Goal: Information Seeking & Learning: Learn about a topic

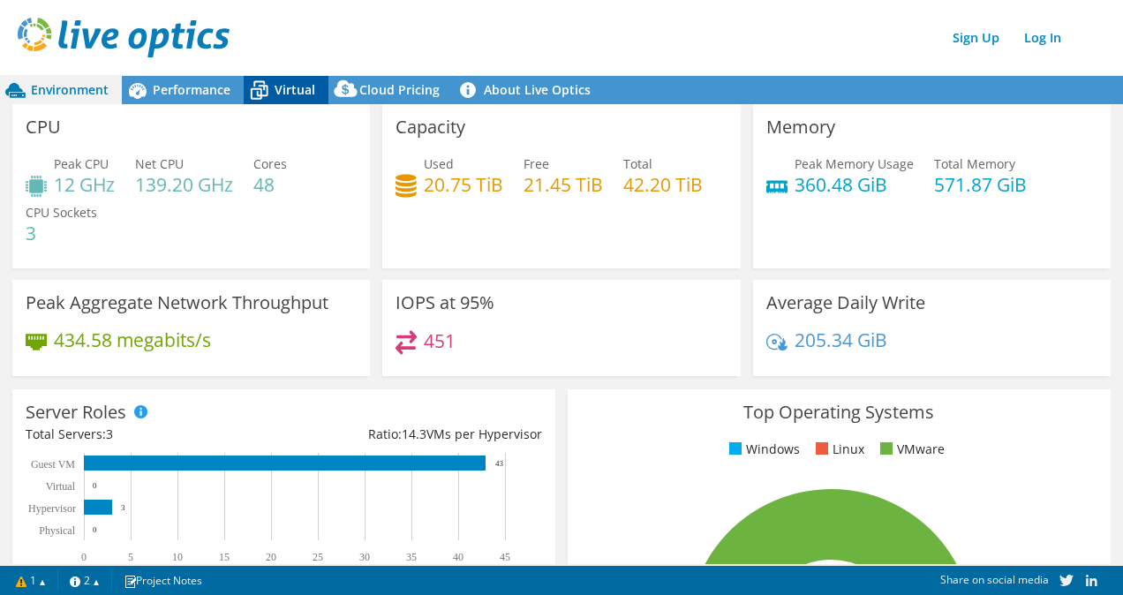
click at [273, 87] on icon at bounding box center [259, 90] width 31 height 31
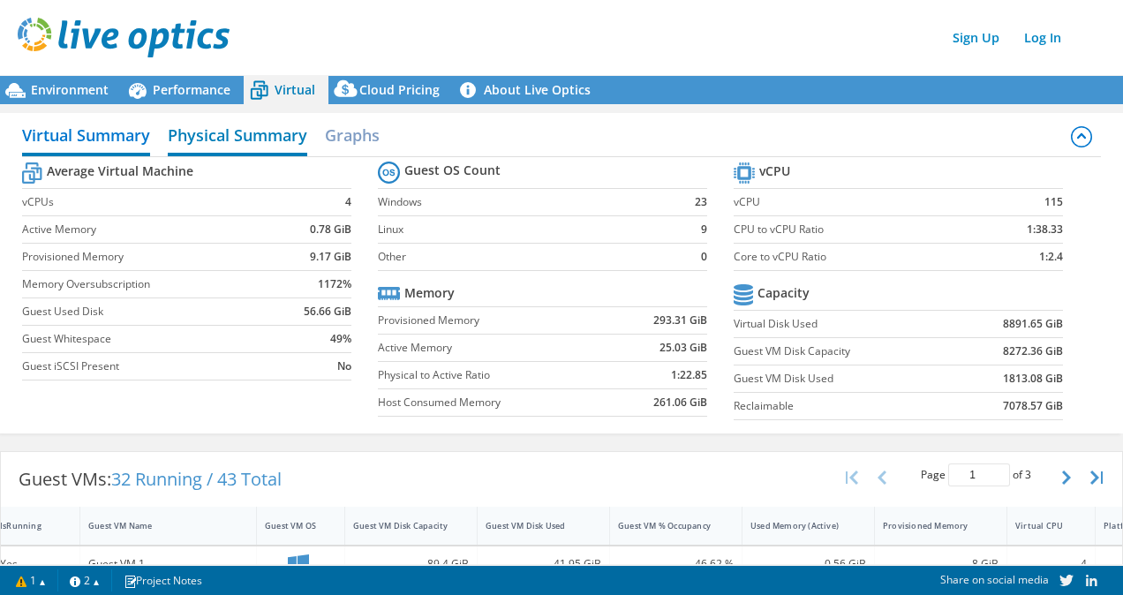
click at [227, 142] on h2 "Physical Summary" at bounding box center [237, 136] width 139 height 39
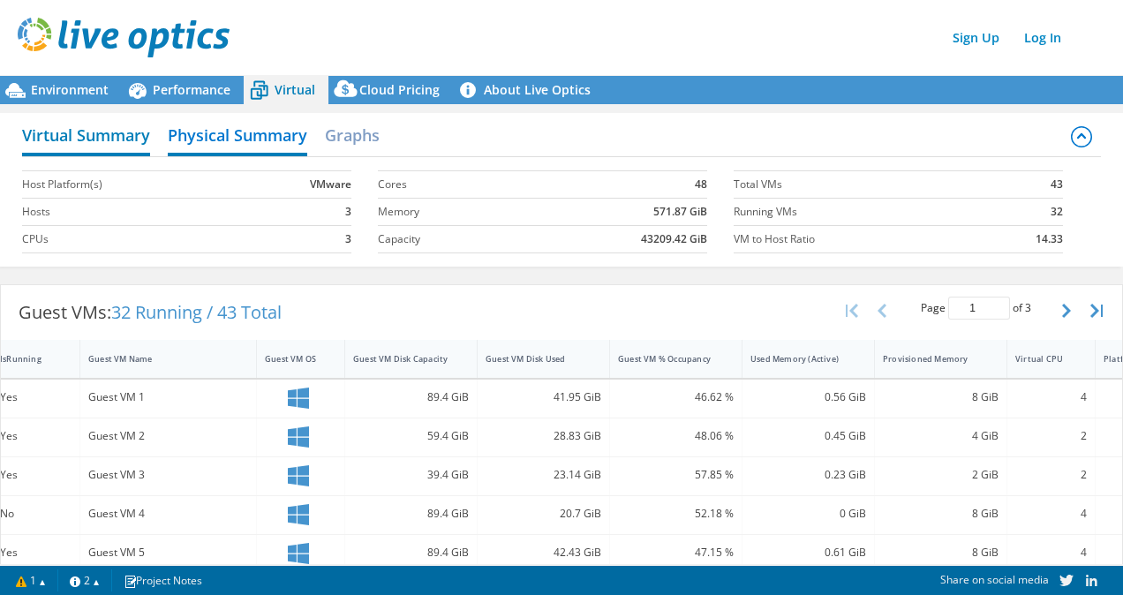
click at [88, 137] on h2 "Virtual Summary" at bounding box center [86, 136] width 128 height 39
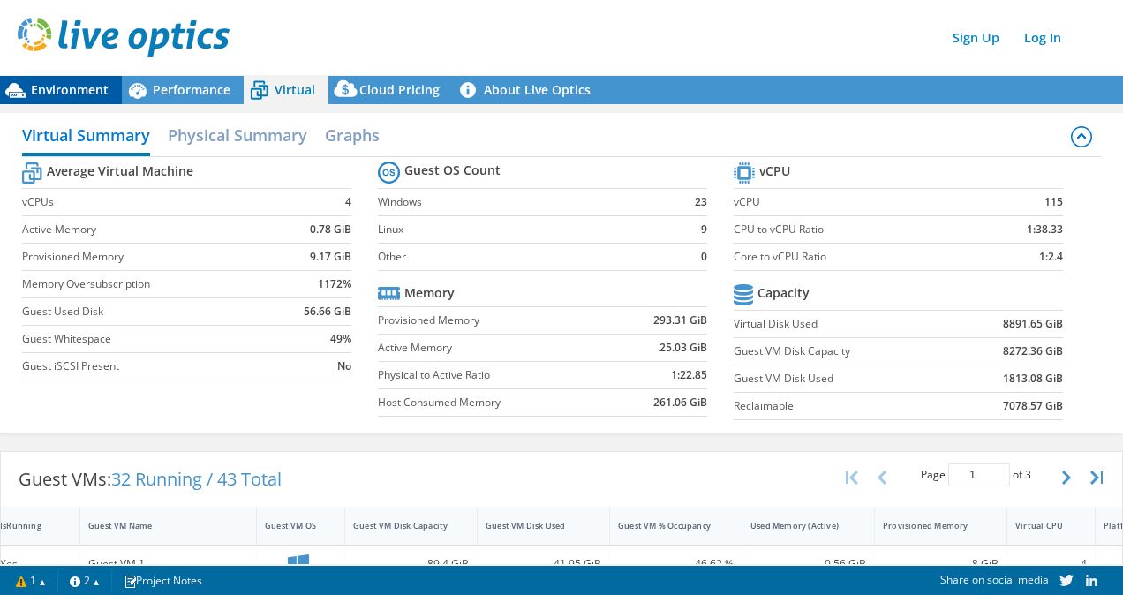
click at [45, 96] on span "Environment" at bounding box center [70, 89] width 78 height 17
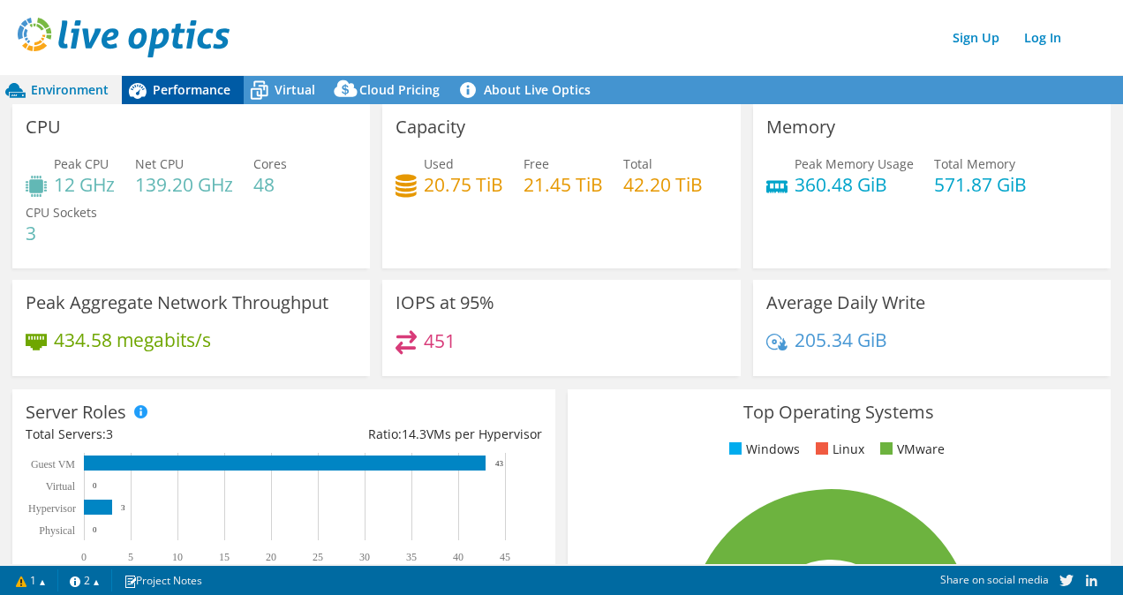
click at [184, 86] on span "Performance" at bounding box center [192, 89] width 78 height 17
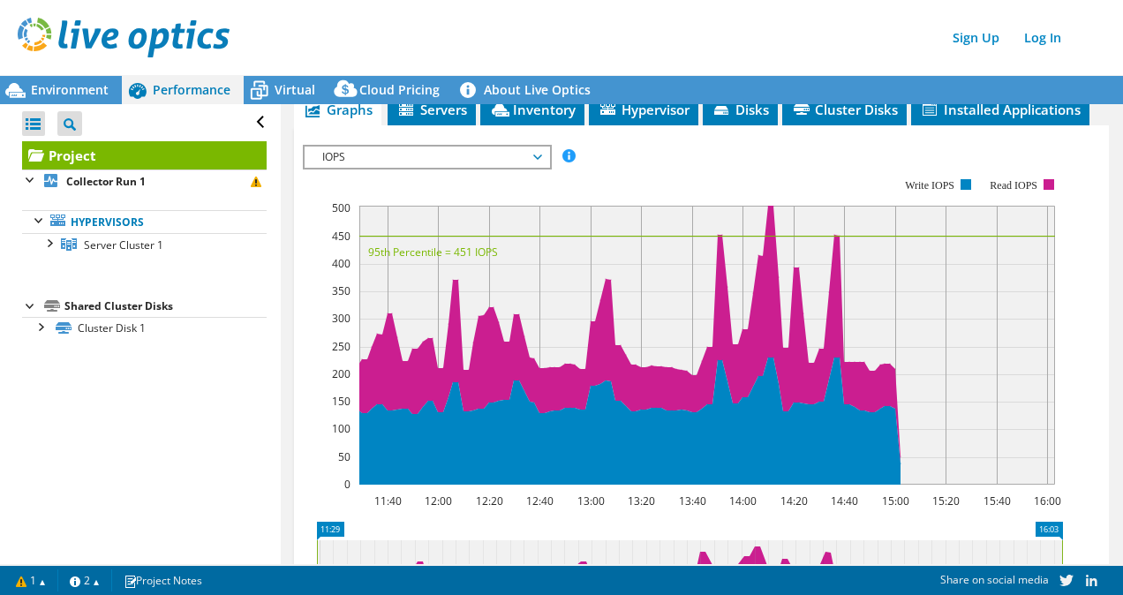
scroll to position [432, 0]
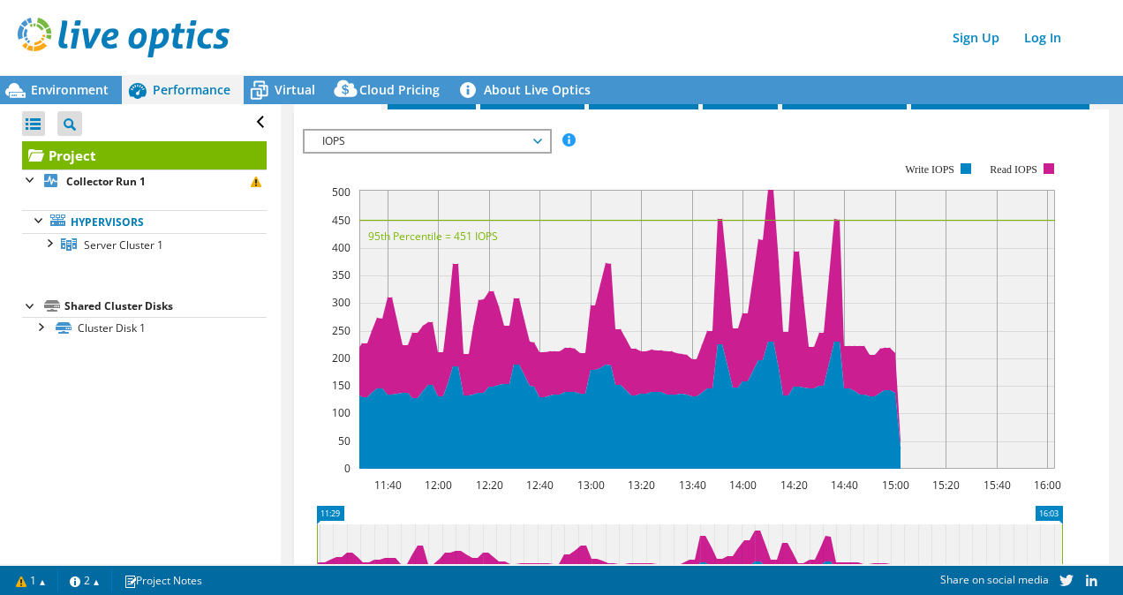
click at [540, 139] on icon at bounding box center [537, 141] width 9 height 5
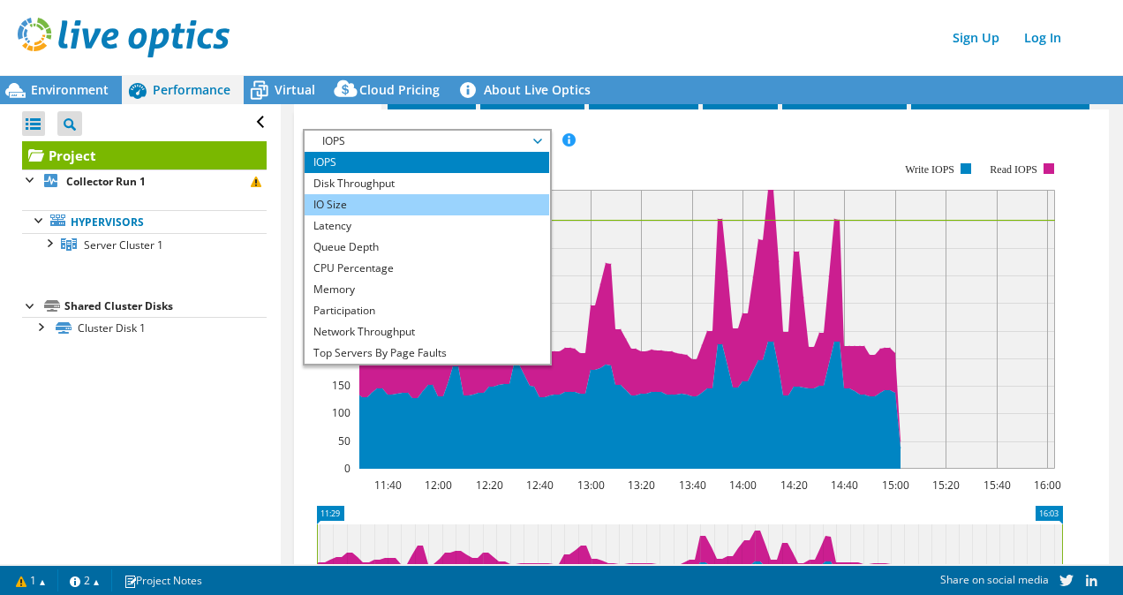
click at [386, 204] on li "IO Size" at bounding box center [427, 204] width 244 height 21
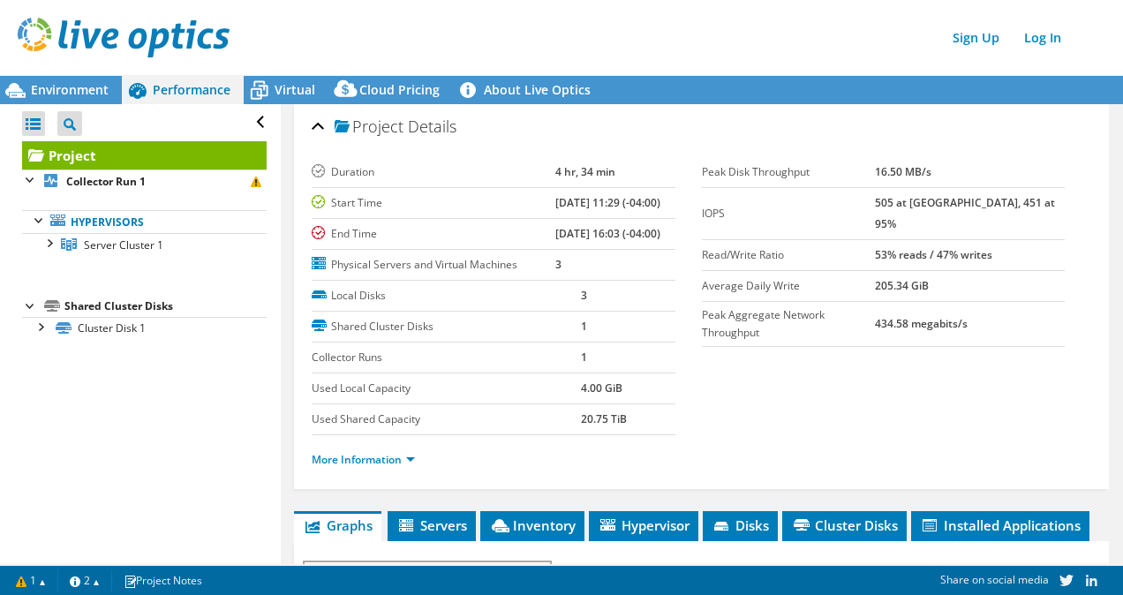
scroll to position [0, 0]
click at [394, 459] on link "More Information" at bounding box center [363, 459] width 103 height 15
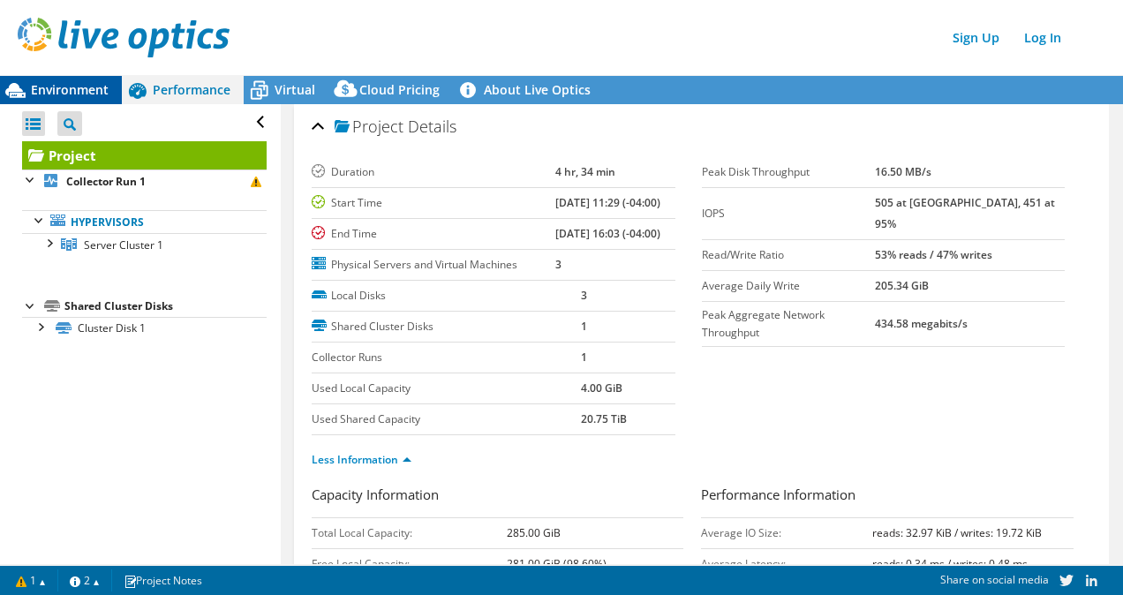
click at [60, 77] on div "Environment" at bounding box center [61, 90] width 122 height 28
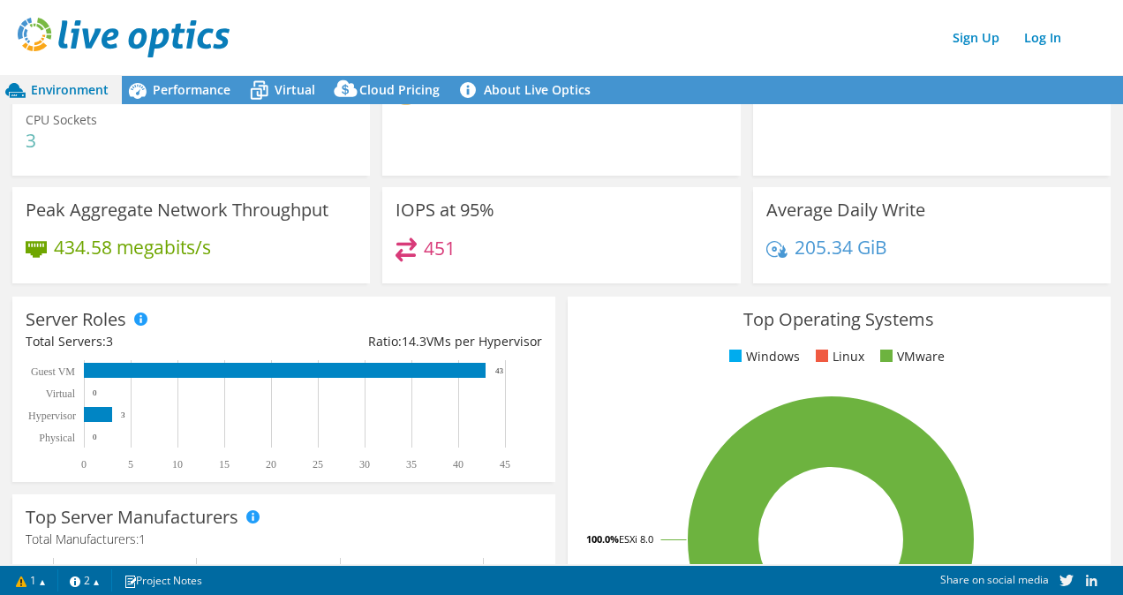
scroll to position [104, 0]
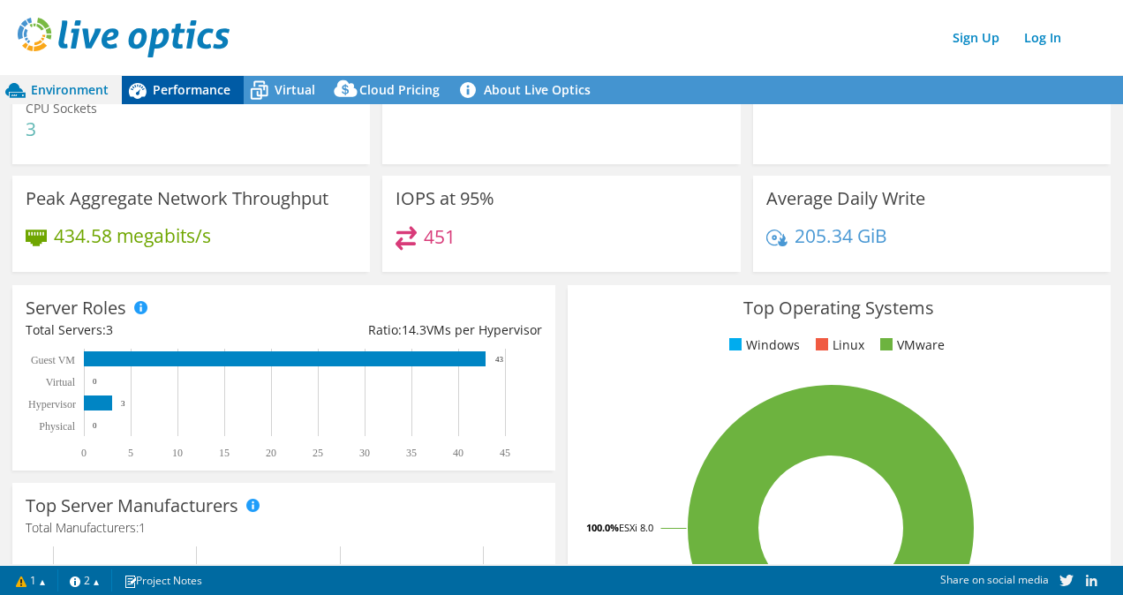
click at [209, 88] on span "Performance" at bounding box center [192, 89] width 78 height 17
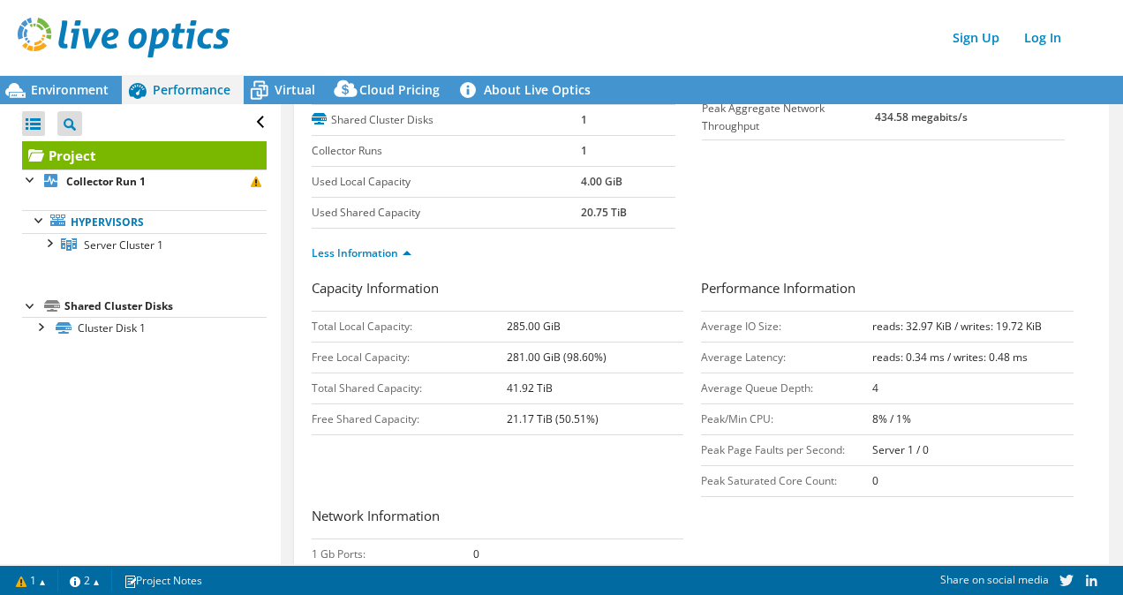
scroll to position [207, 0]
click at [408, 252] on link "Less Information" at bounding box center [362, 252] width 100 height 15
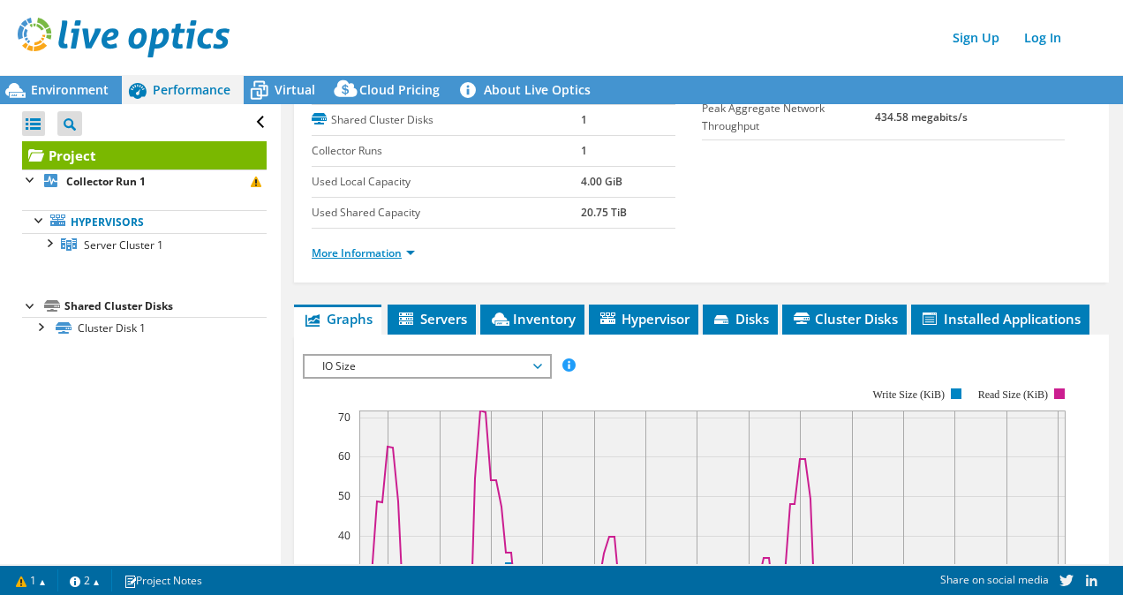
click at [408, 252] on link "More Information" at bounding box center [363, 252] width 103 height 15
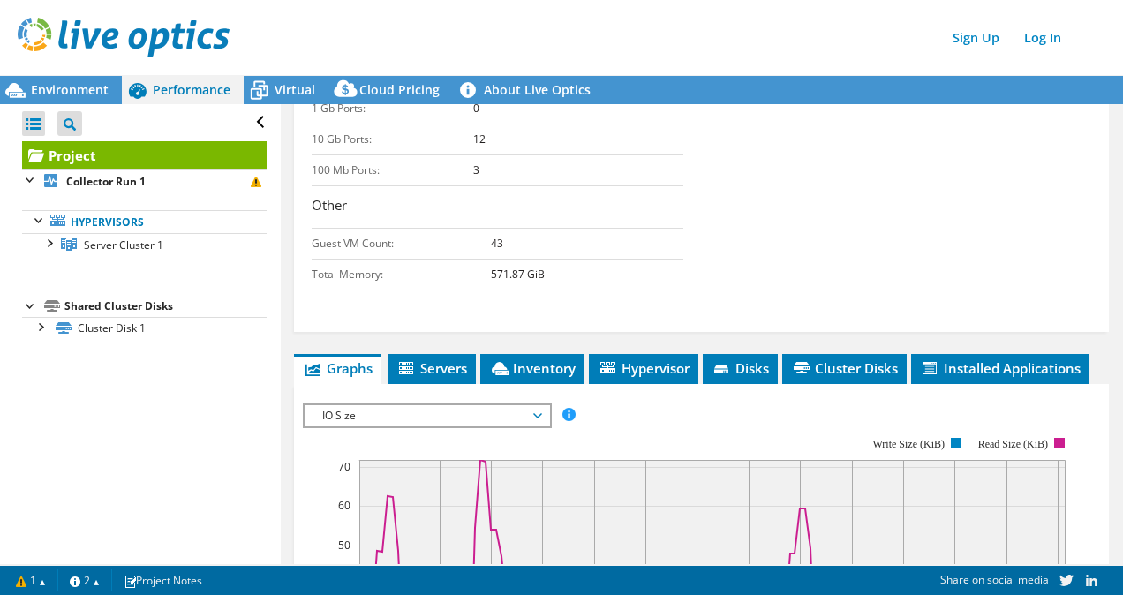
scroll to position [650, 0]
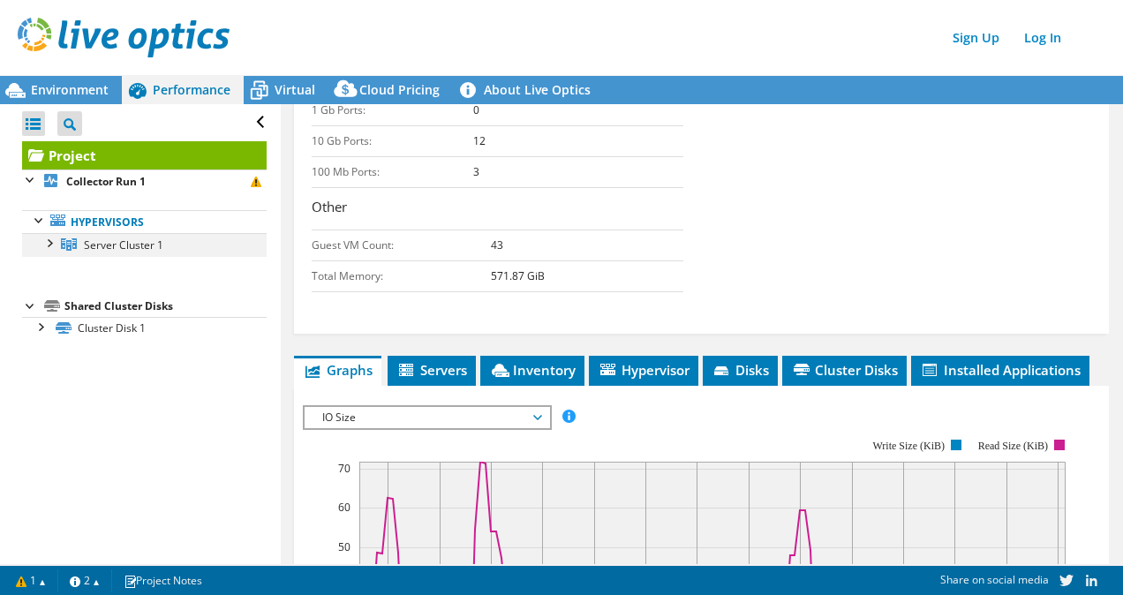
click at [43, 240] on div at bounding box center [49, 242] width 18 height 18
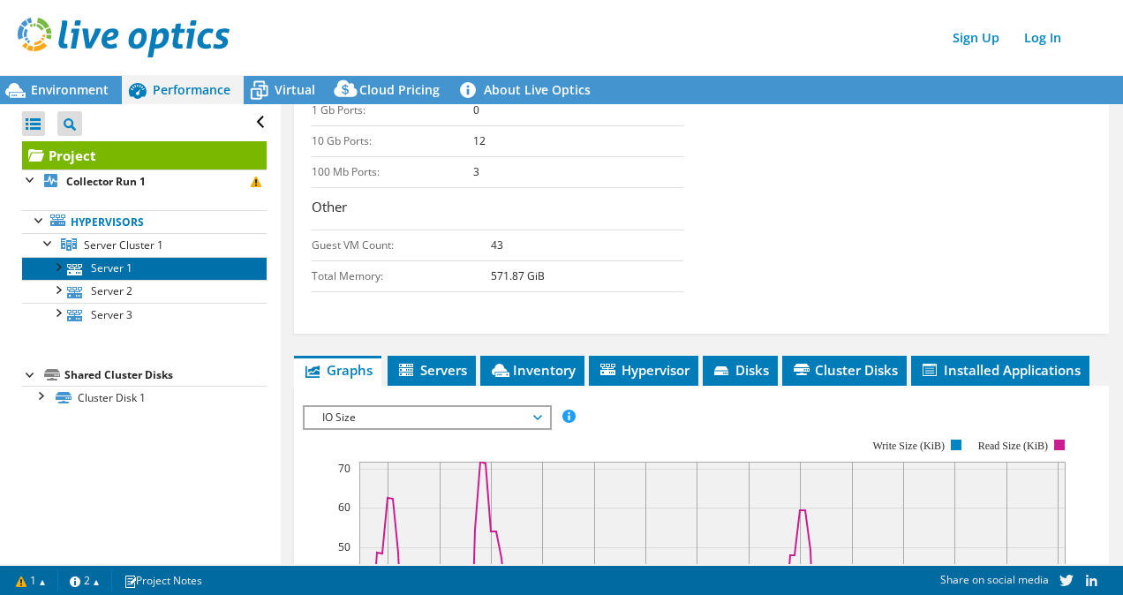
click at [113, 267] on link "Server 1" at bounding box center [144, 268] width 244 height 23
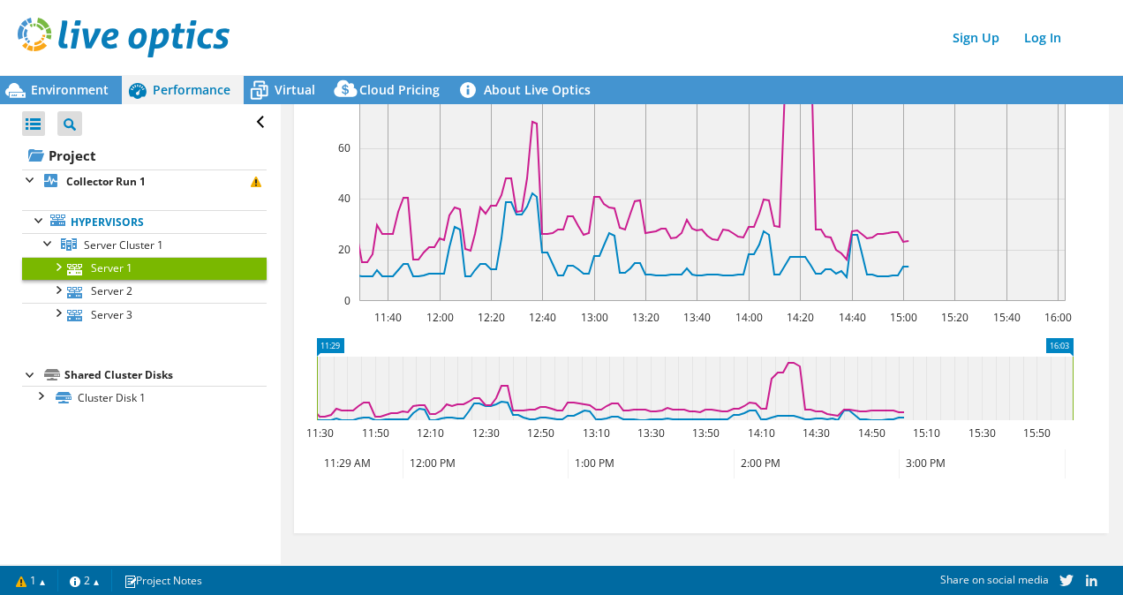
scroll to position [499, 0]
